Goal: Task Accomplishment & Management: Manage account settings

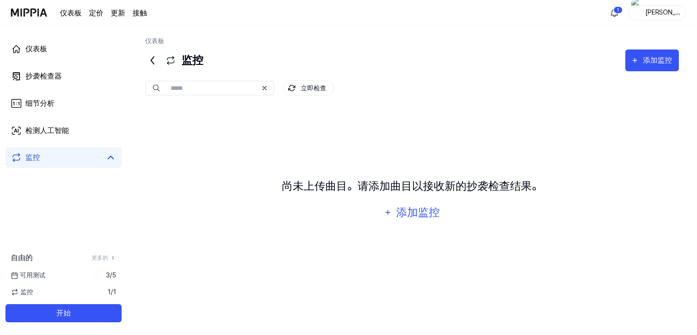
click at [78, 277] on div "可用测试 3 / 5" at bounding box center [63, 275] width 127 height 10
click at [39, 274] on font "可用测试" at bounding box center [32, 274] width 25 height 7
click at [99, 256] on font "更多的" at bounding box center [100, 257] width 16 height 6
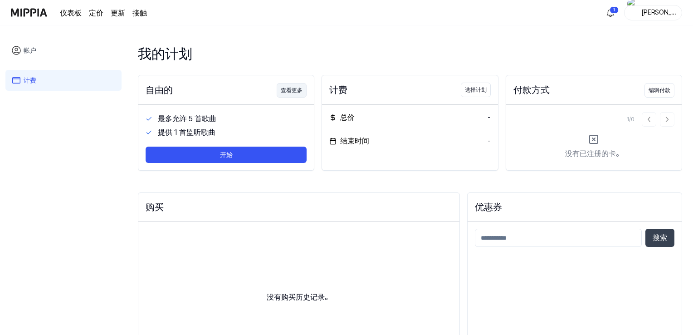
click at [294, 90] on font "查看更多" at bounding box center [292, 90] width 22 height 6
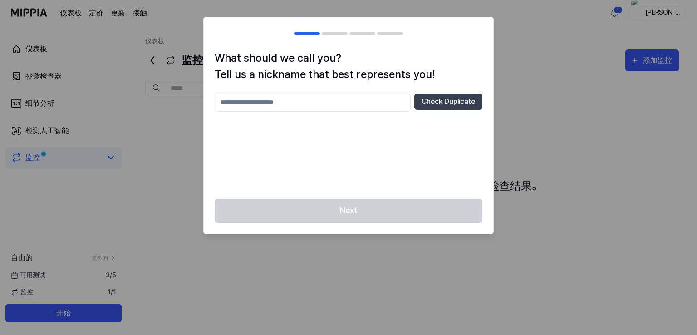
click at [541, 91] on div at bounding box center [348, 167] width 697 height 335
